Goal: Transaction & Acquisition: Purchase product/service

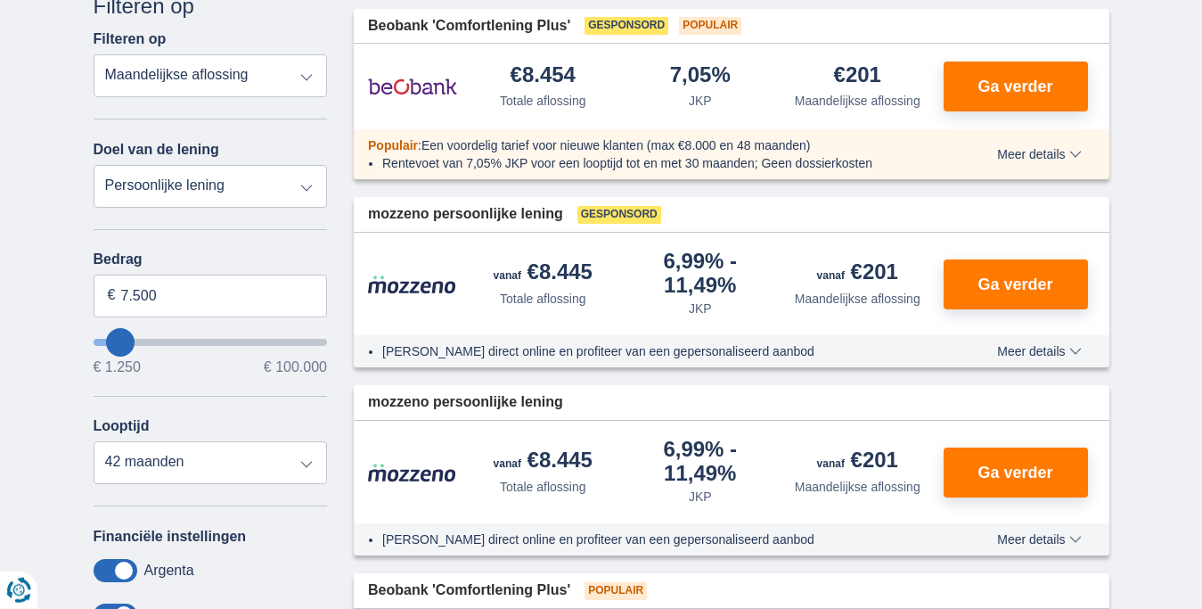
scroll to position [259, 0]
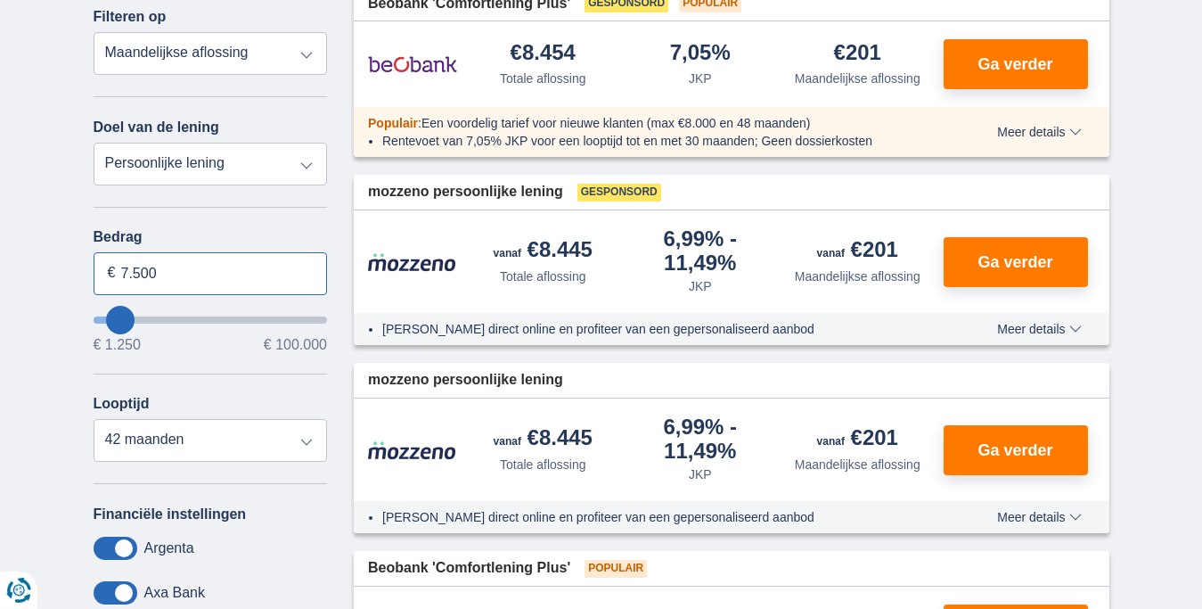
click at [177, 284] on input "7.500" at bounding box center [211, 273] width 234 height 43
type input "7"
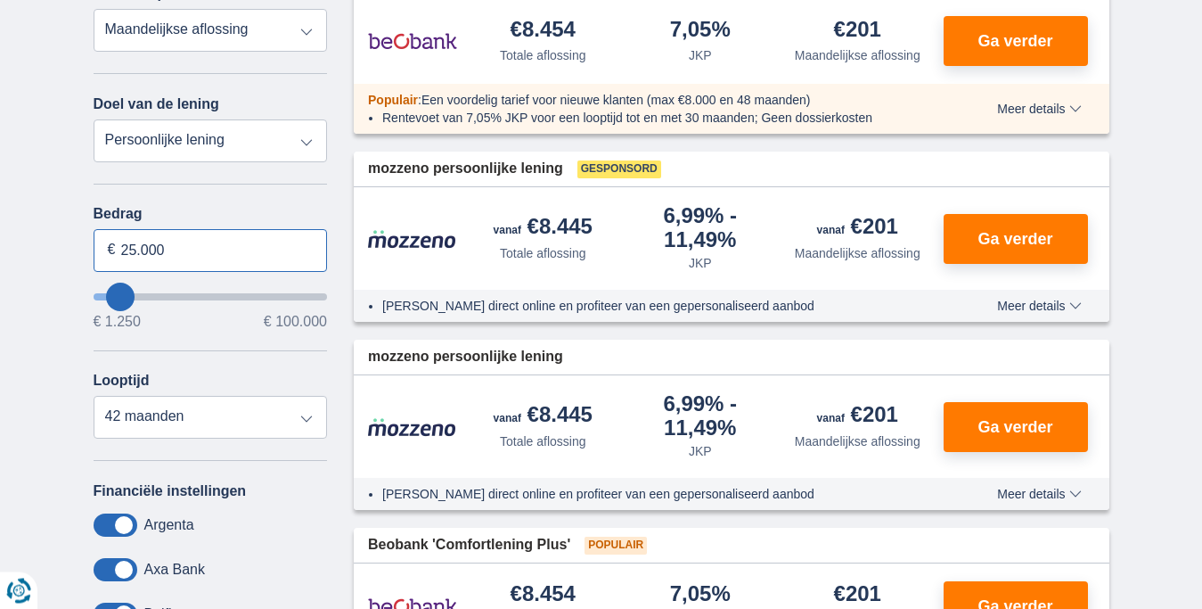
scroll to position [280, 0]
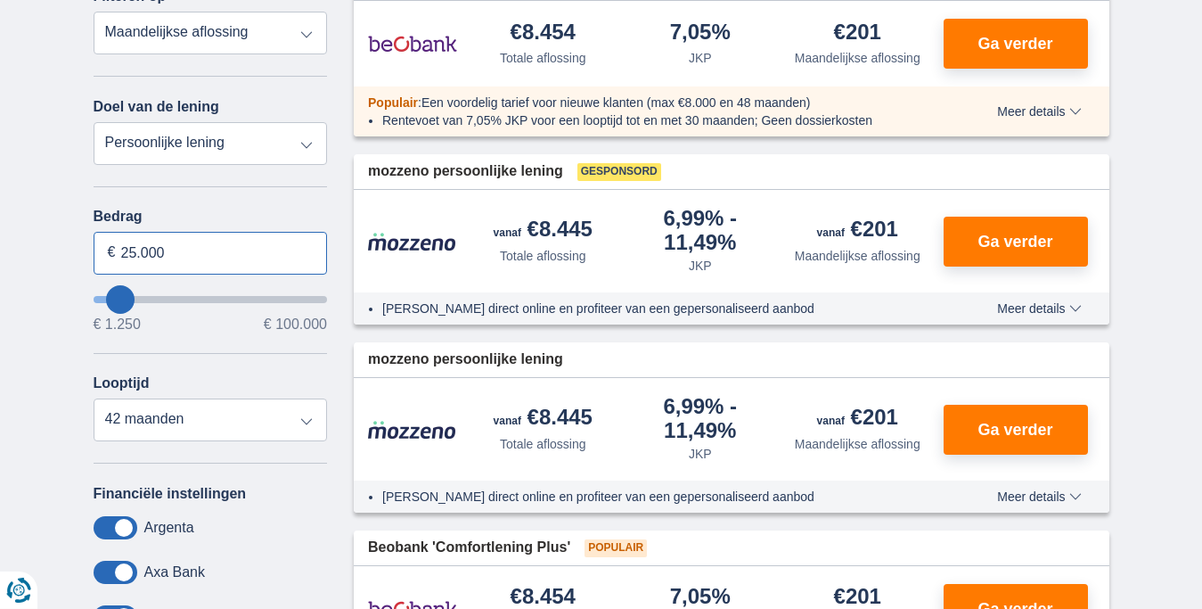
type input "25.000"
type input "25250"
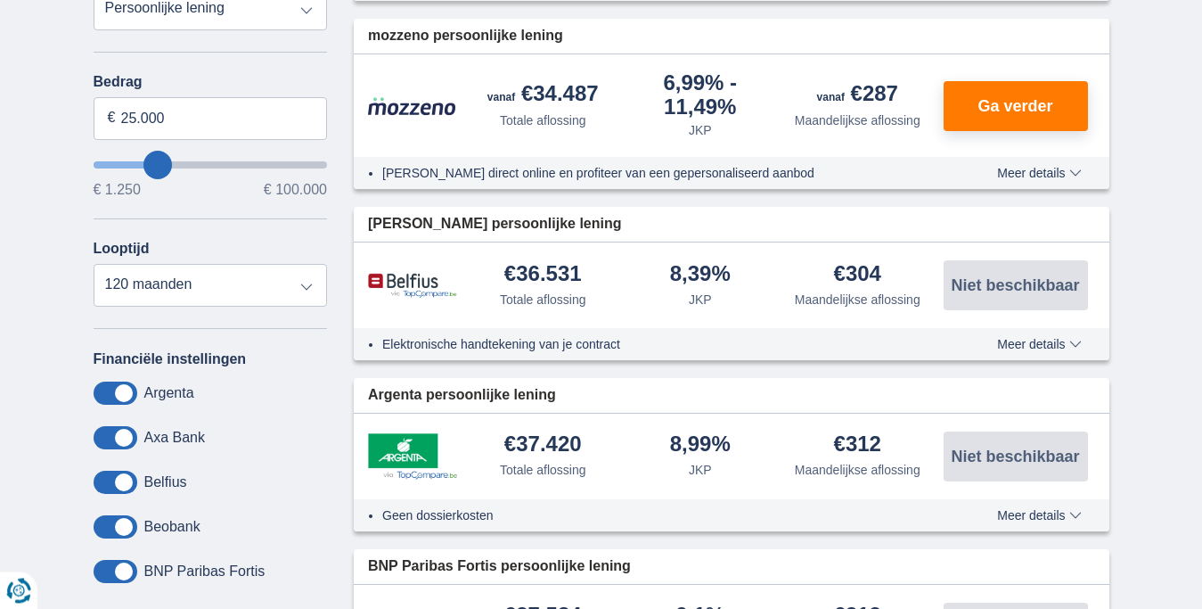
scroll to position [444, 0]
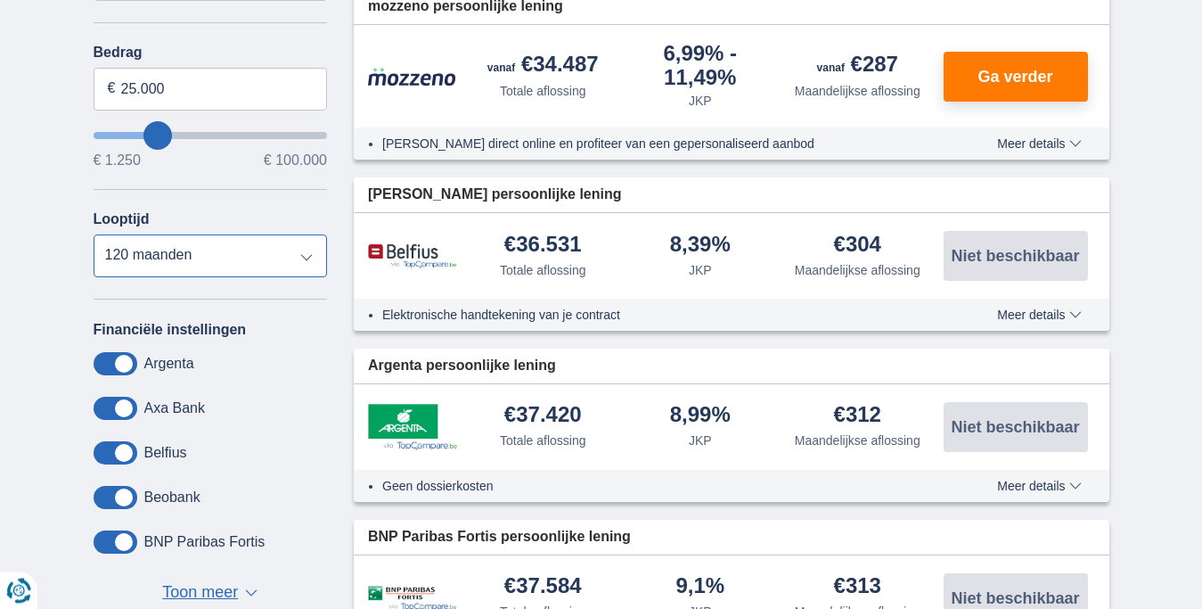
click at [94, 234] on select "12 maanden 18 maanden 24 maanden 30 maanden 36 maanden 42 maanden 48 maanden 60…" at bounding box center [211, 255] width 234 height 43
click option "48 maanden" at bounding box center [0, 0] width 0 height 0
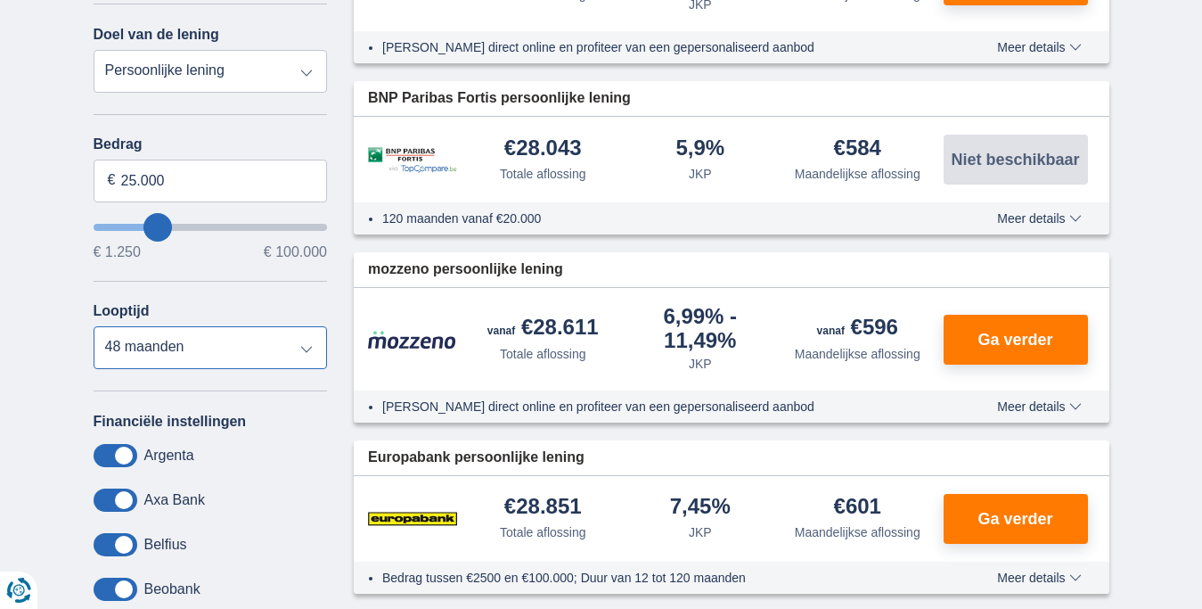
scroll to position [343, 0]
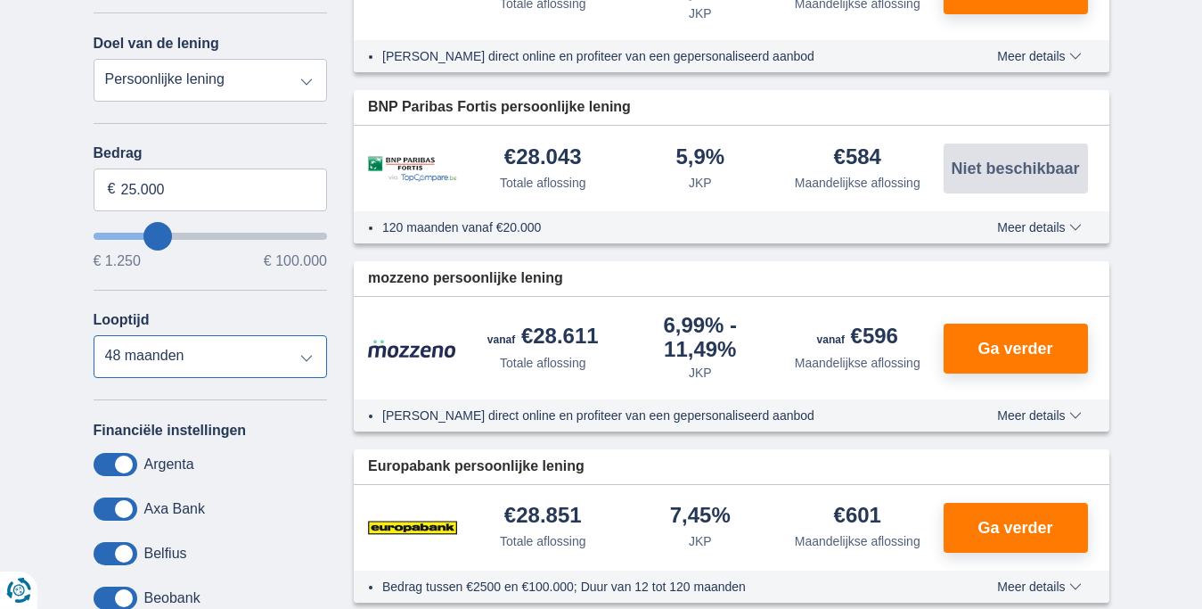
click at [94, 335] on select "12 maanden 18 maanden 24 maanden 30 maanden 36 maanden 42 maanden 48 maanden 60…" at bounding box center [211, 356] width 234 height 43
select select "60"
click option "60 maanden" at bounding box center [0, 0] width 0 height 0
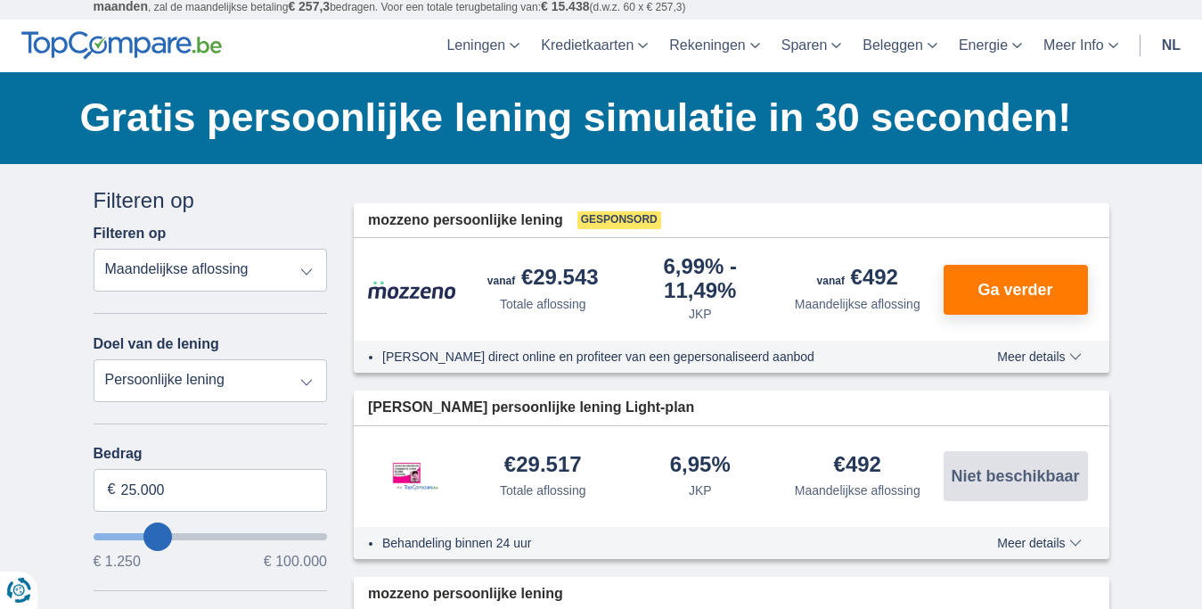
scroll to position [0, 0]
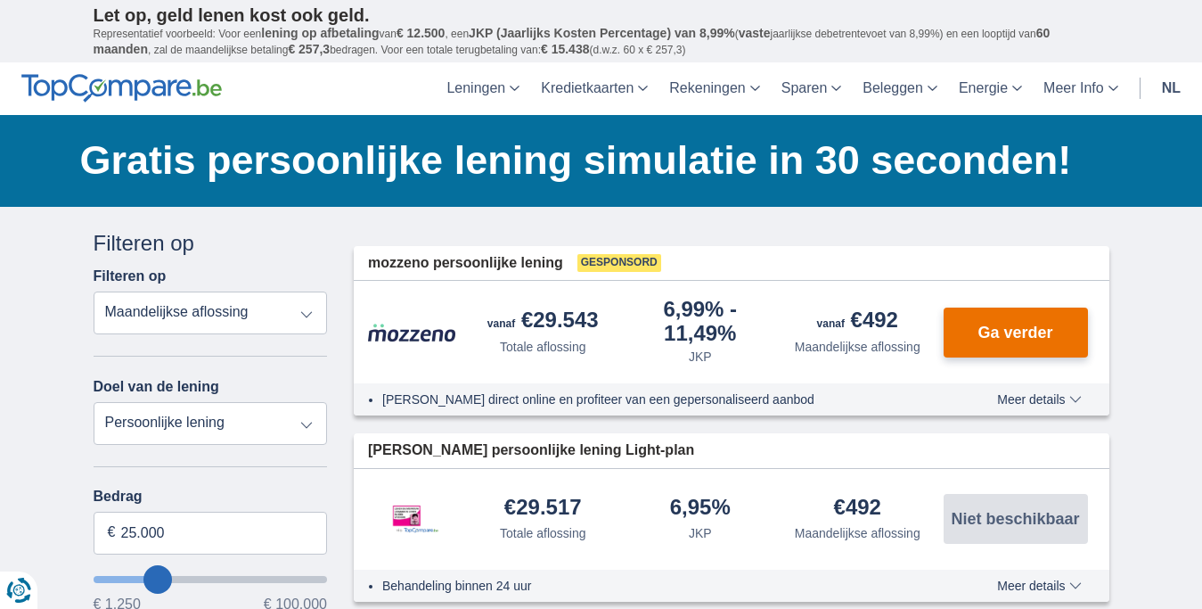
click at [997, 336] on span "Ga verder" at bounding box center [1015, 332] width 75 height 16
